Goal: Book appointment/travel/reservation

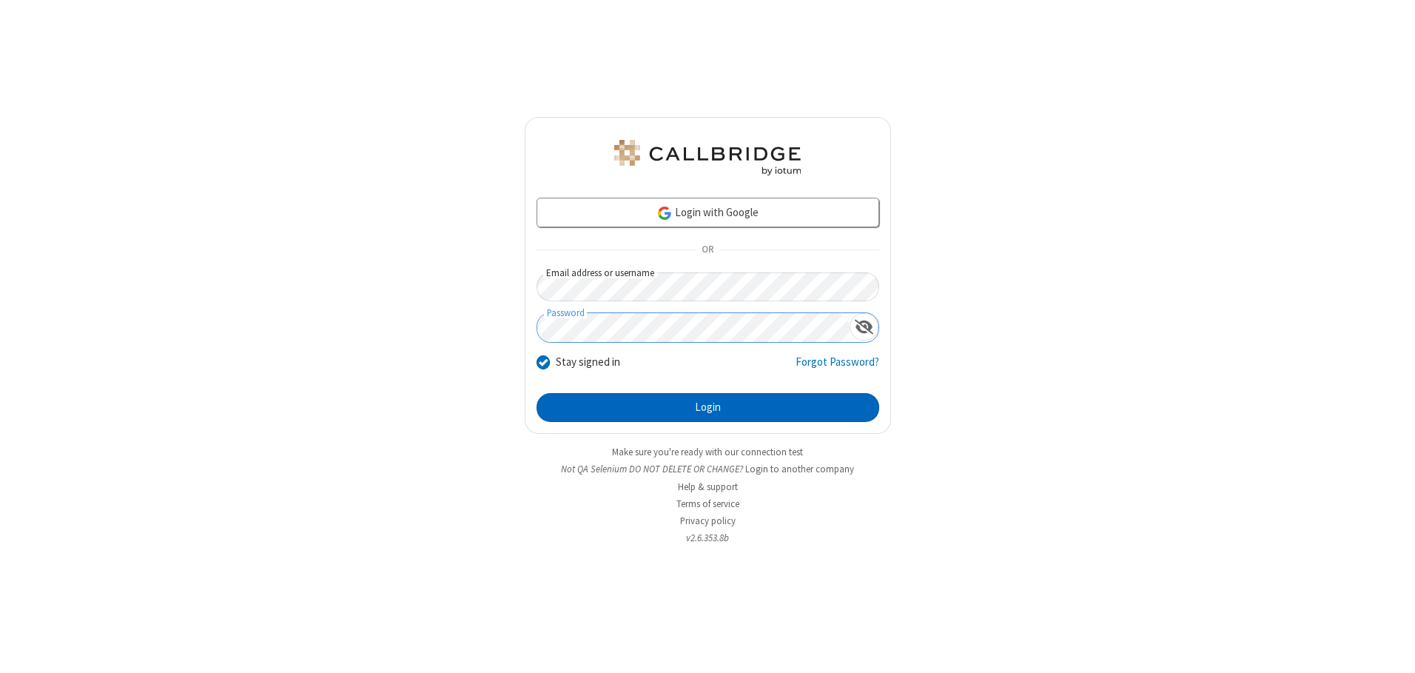
click at [707, 407] on button "Login" at bounding box center [707, 408] width 343 height 30
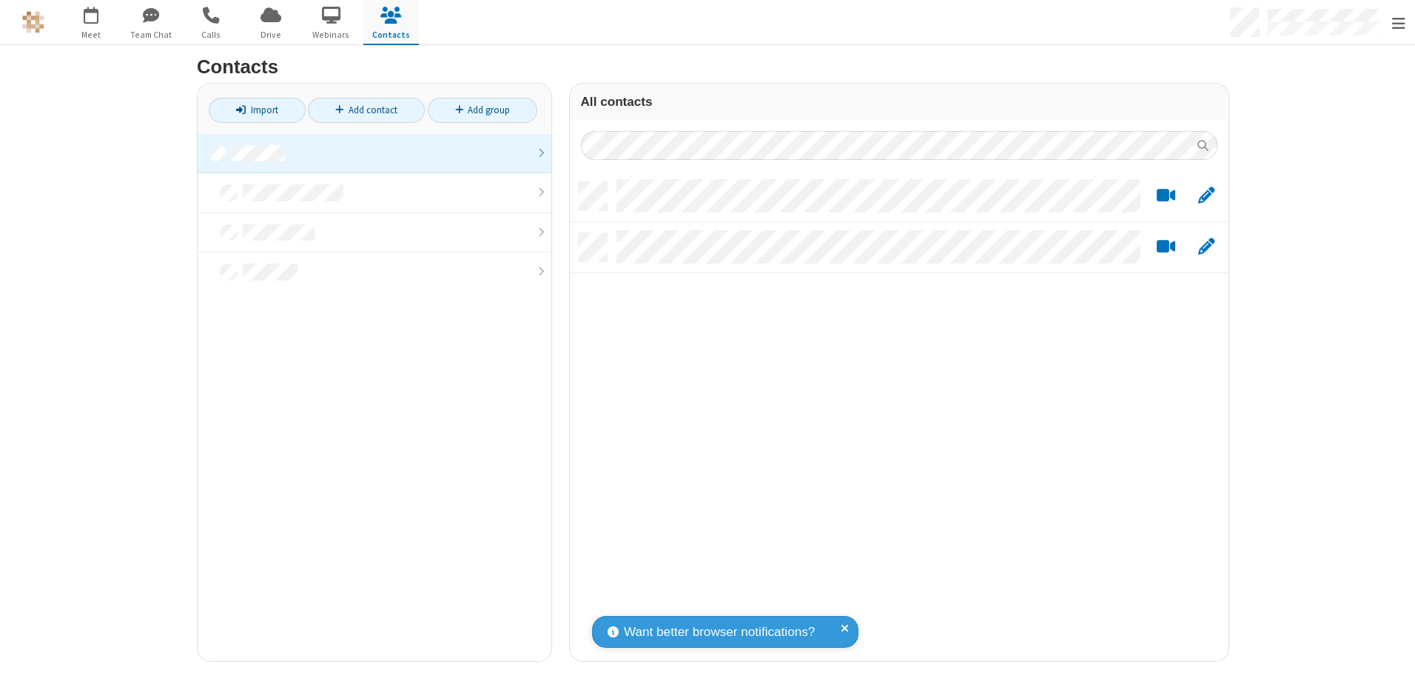
scroll to position [479, 647]
